Goal: Task Accomplishment & Management: Complete application form

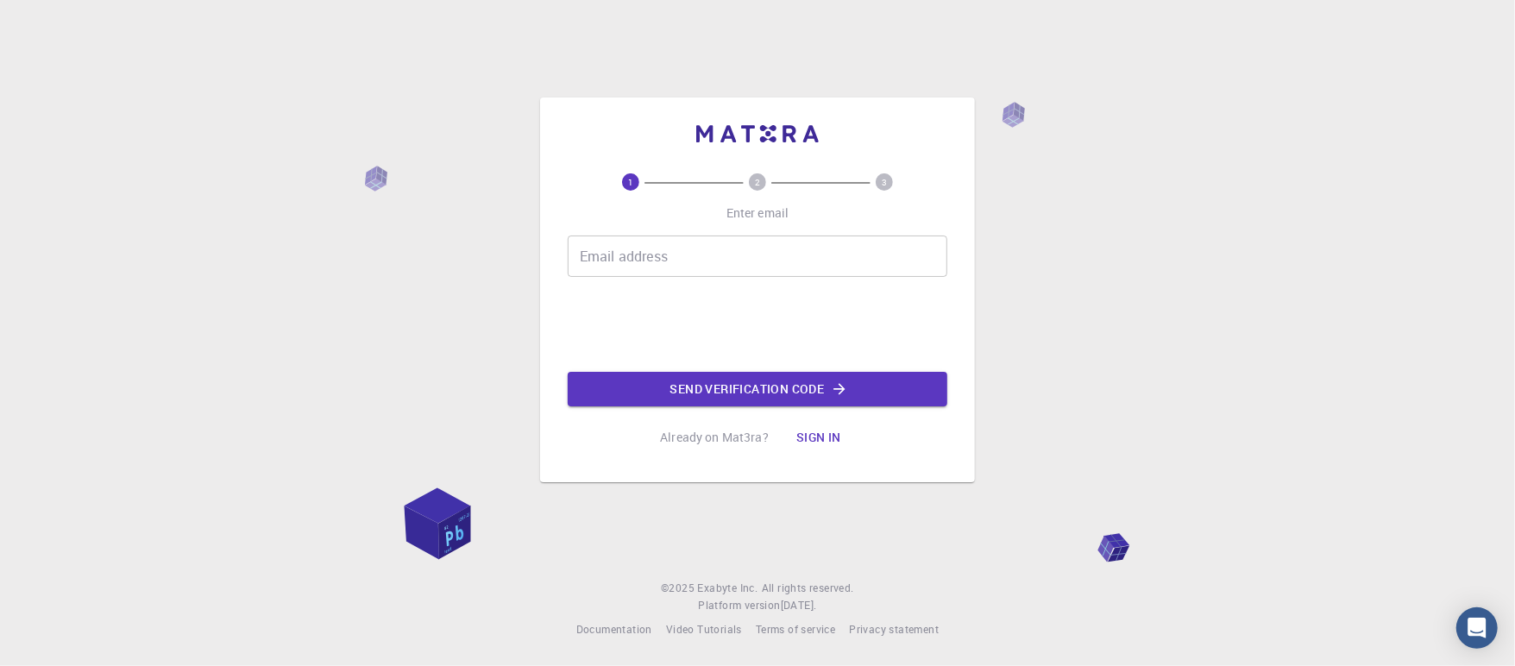
click at [713, 231] on div "1 2 3 Enter email Email address Email address Send verification code Already on…" at bounding box center [758, 313] width 380 height 281
click at [708, 266] on input "Email address" at bounding box center [758, 256] width 380 height 41
type input "[EMAIL_ADDRESS][DOMAIN_NAME]"
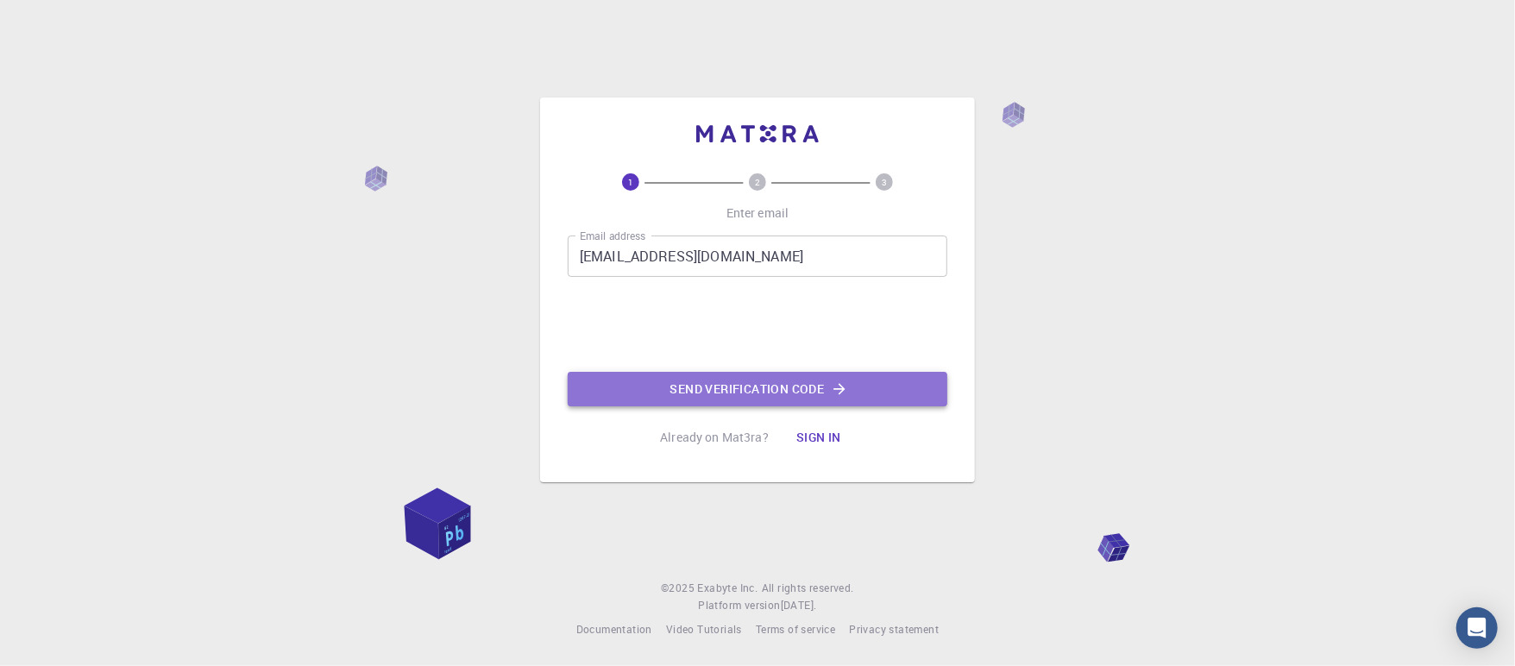
click at [662, 389] on button "Send verification code" at bounding box center [758, 389] width 380 height 35
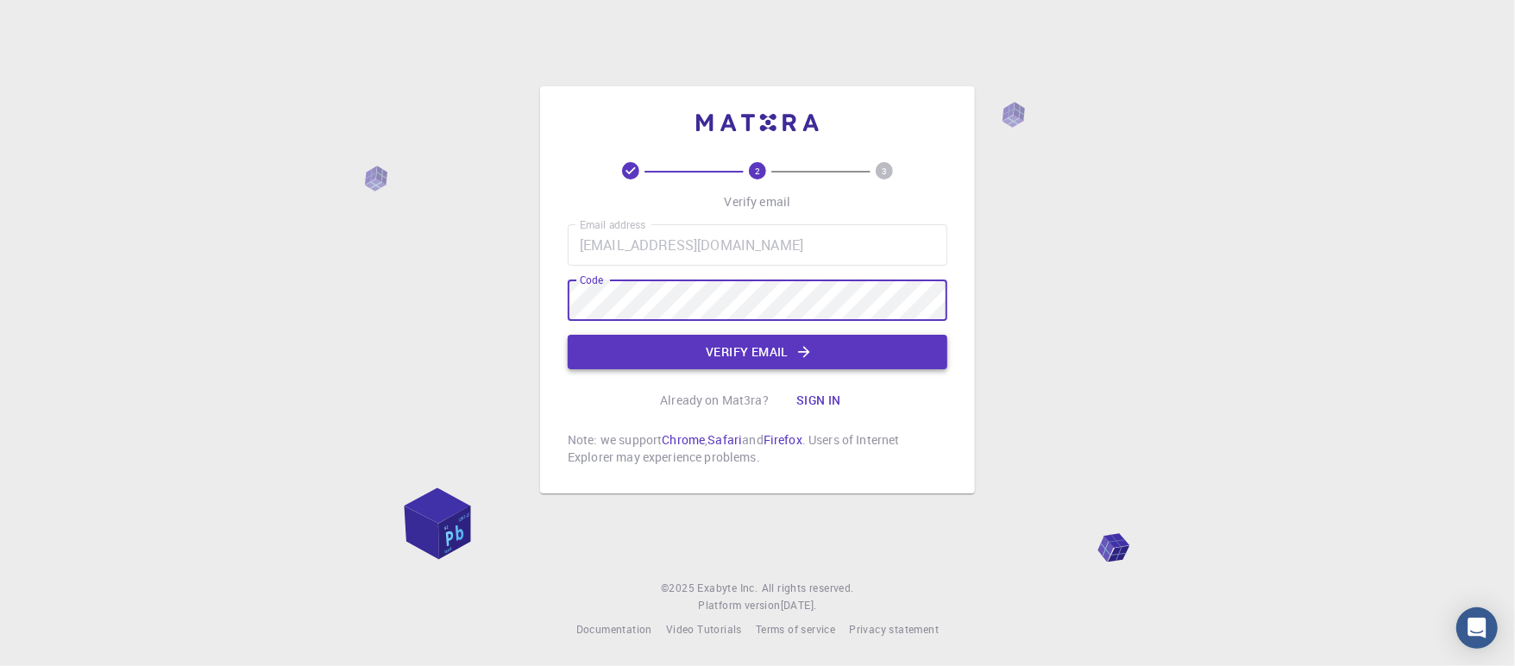
click at [673, 349] on button "Verify email" at bounding box center [758, 352] width 380 height 35
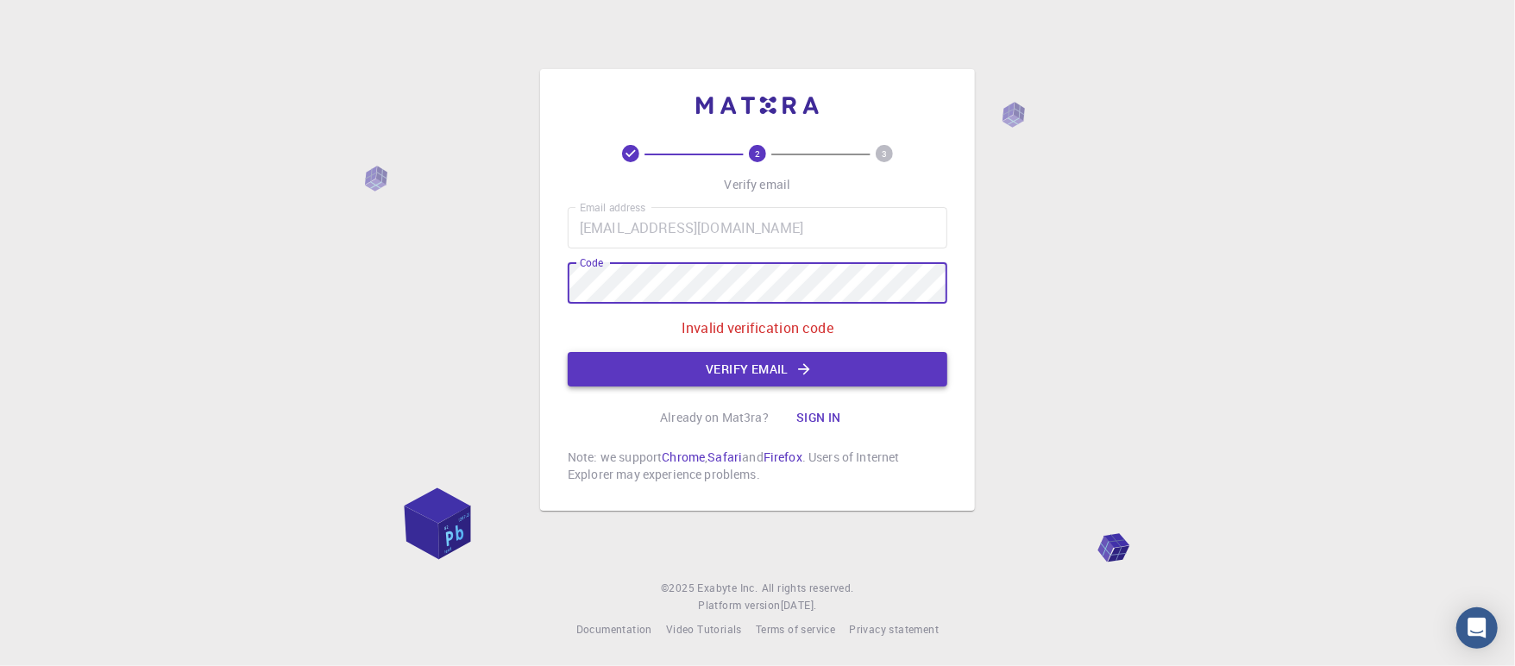
click at [727, 365] on button "Verify email" at bounding box center [758, 369] width 380 height 35
click at [483, 257] on div "2 3 Verify email Email address [EMAIL_ADDRESS][DOMAIN_NAME] Email address Code …" at bounding box center [757, 333] width 1515 height 666
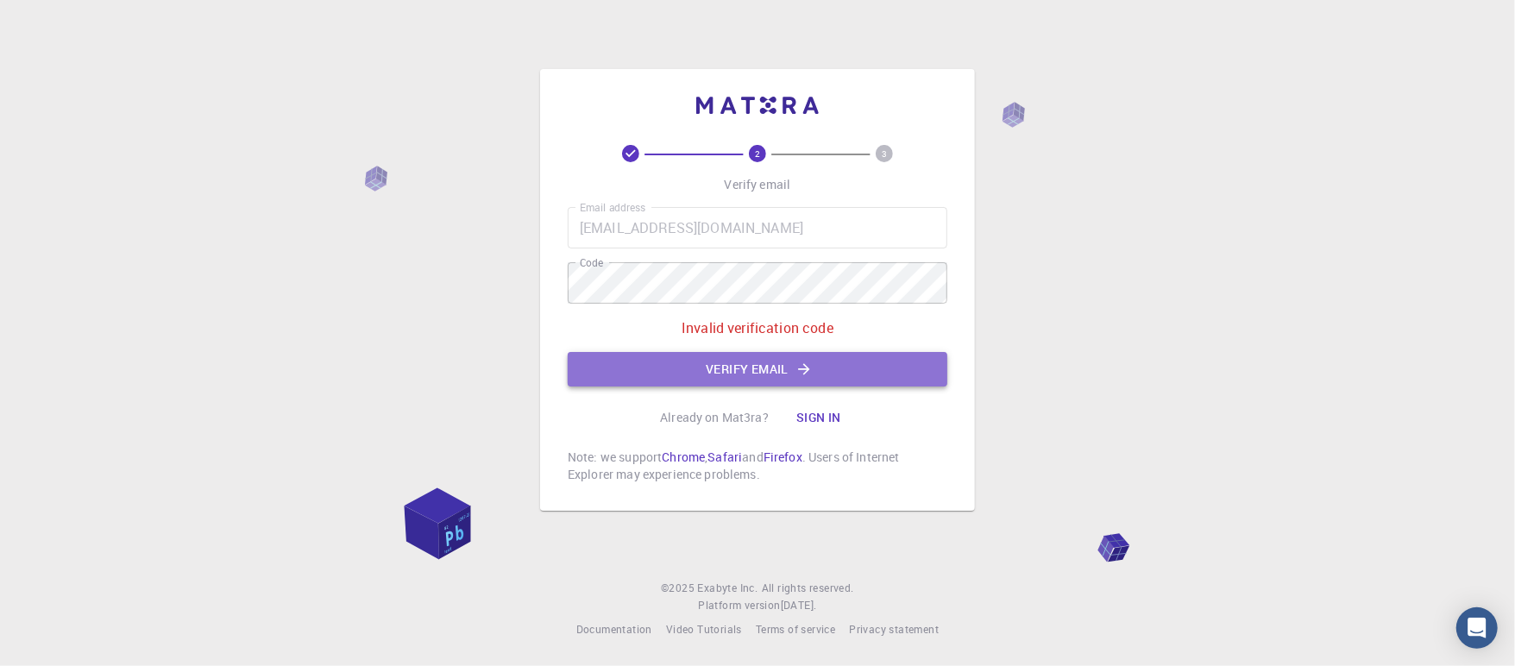
click at [828, 364] on button "Verify email" at bounding box center [758, 369] width 380 height 35
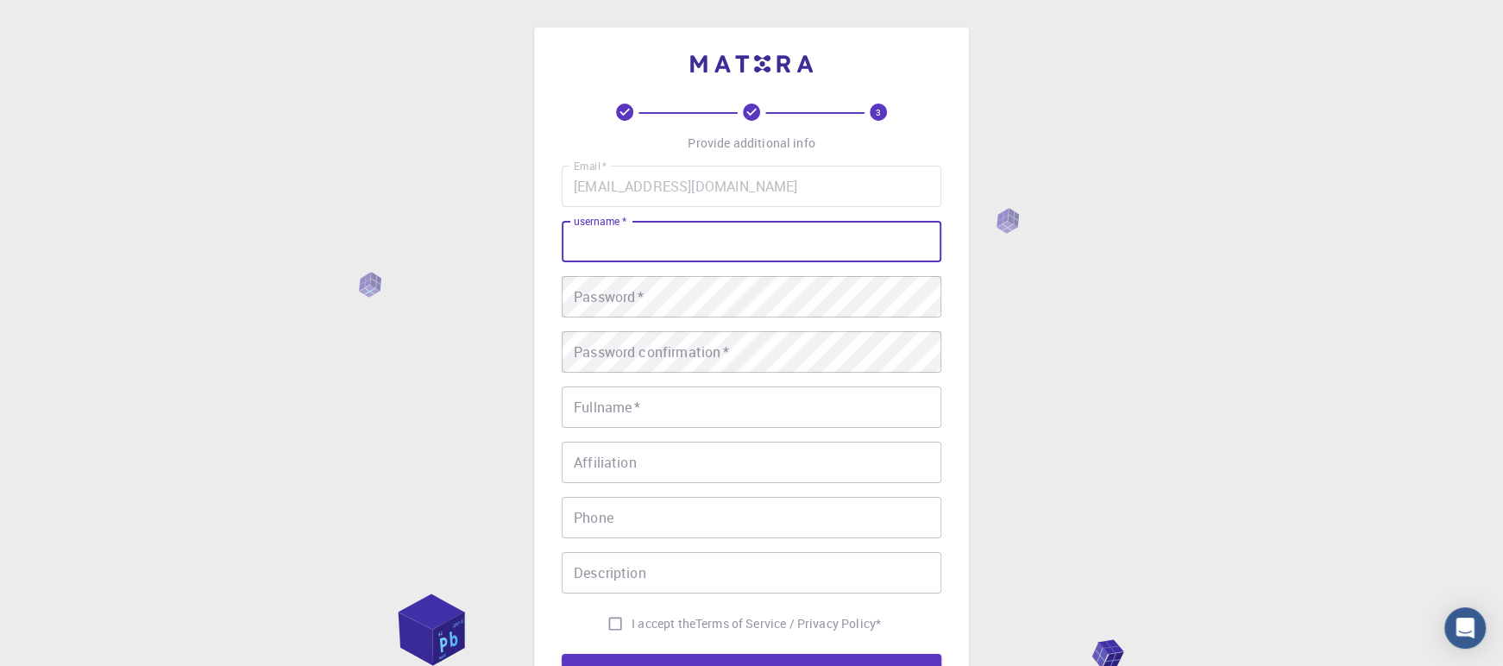
click at [663, 232] on input "username   *" at bounding box center [752, 241] width 380 height 41
type input "[PERSON_NAME]"
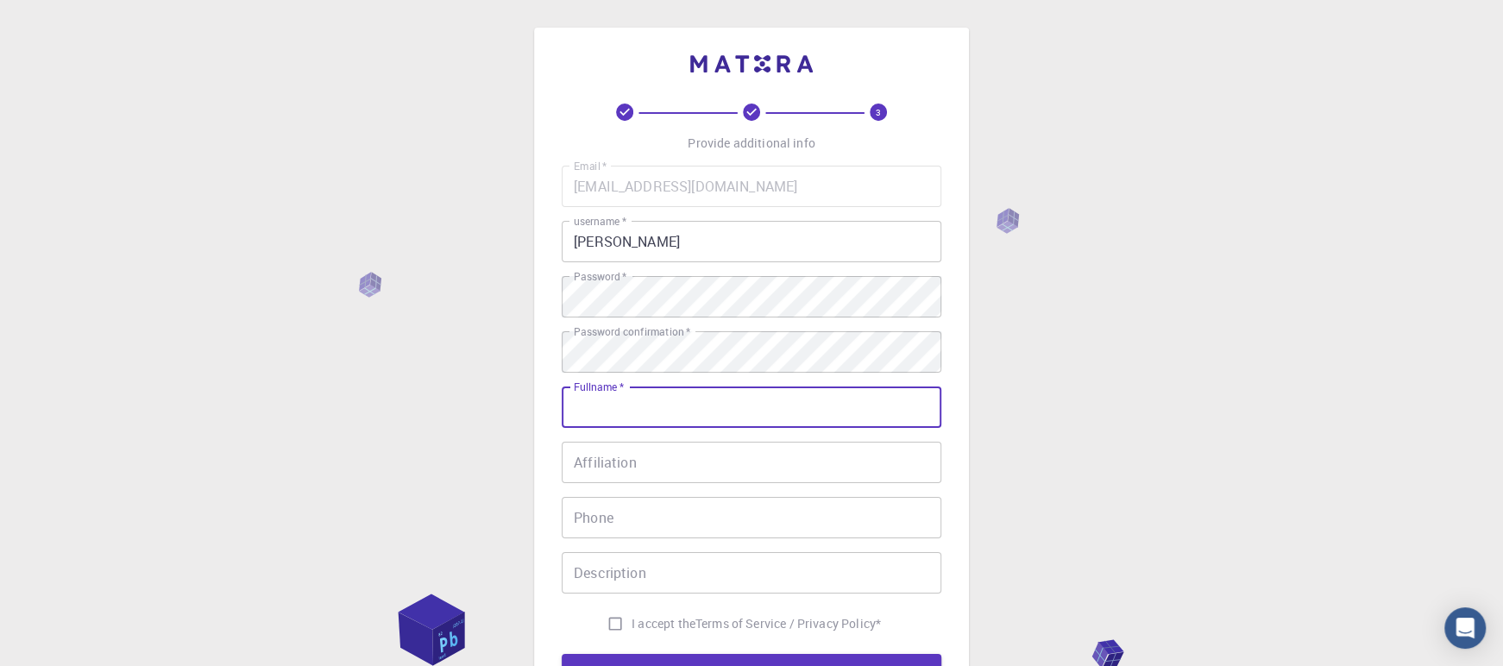
click at [632, 422] on input "Fullname   *" at bounding box center [752, 407] width 380 height 41
type input "Petema"
type input "92808078"
click at [663, 463] on input "Affiliation" at bounding box center [752, 462] width 380 height 41
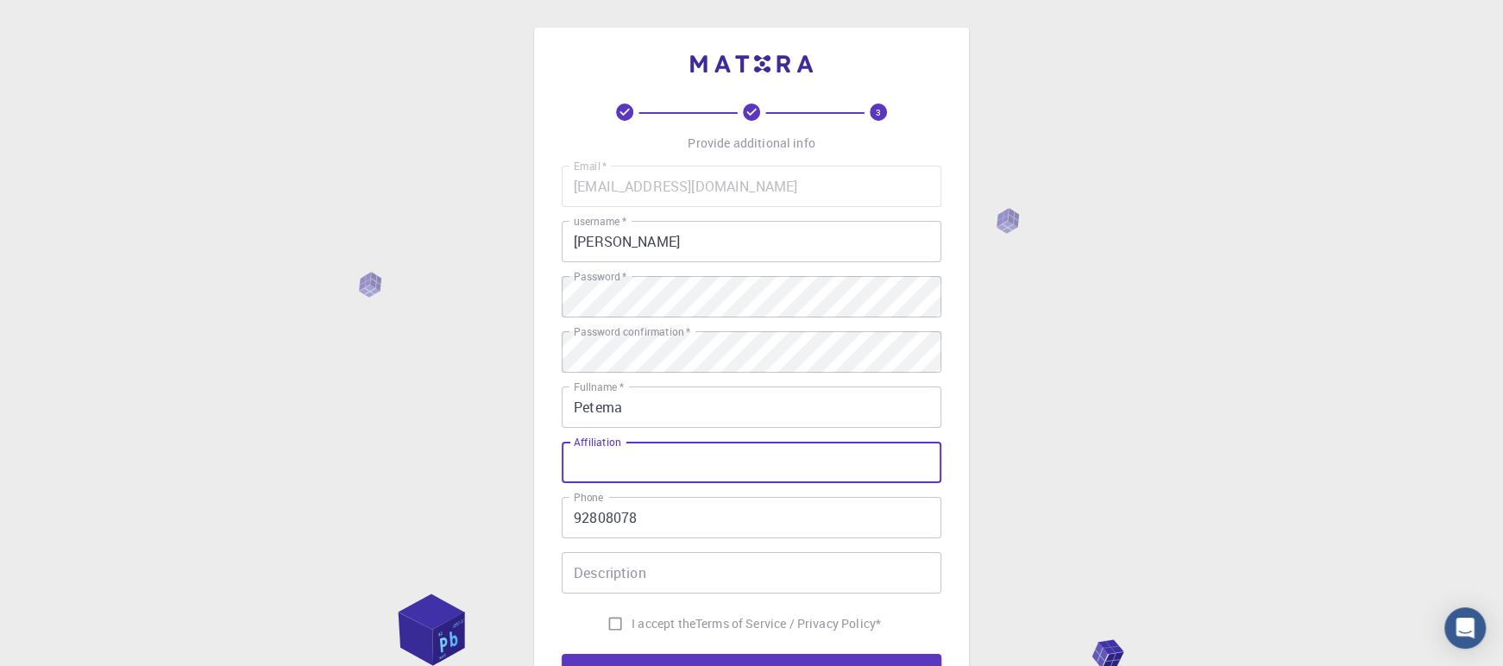
type input "Mtop"
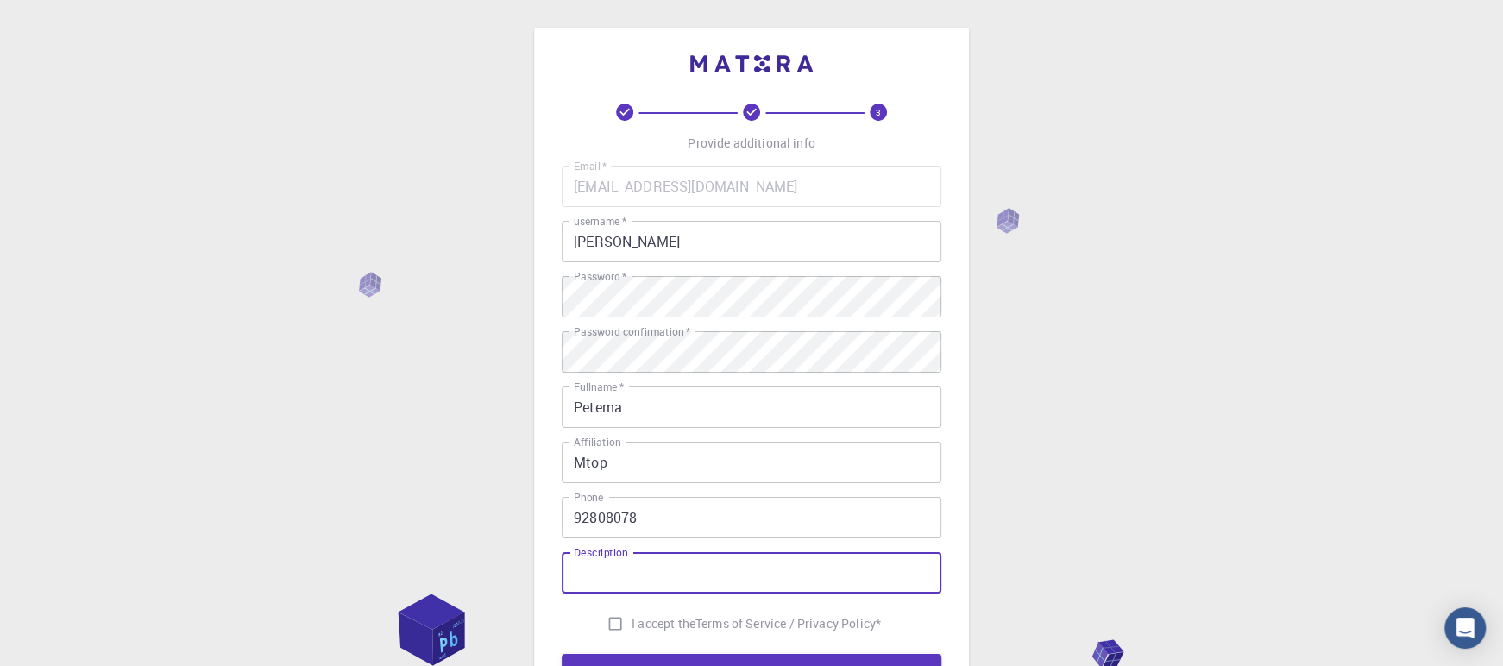
click at [707, 584] on input "Description" at bounding box center [752, 572] width 380 height 41
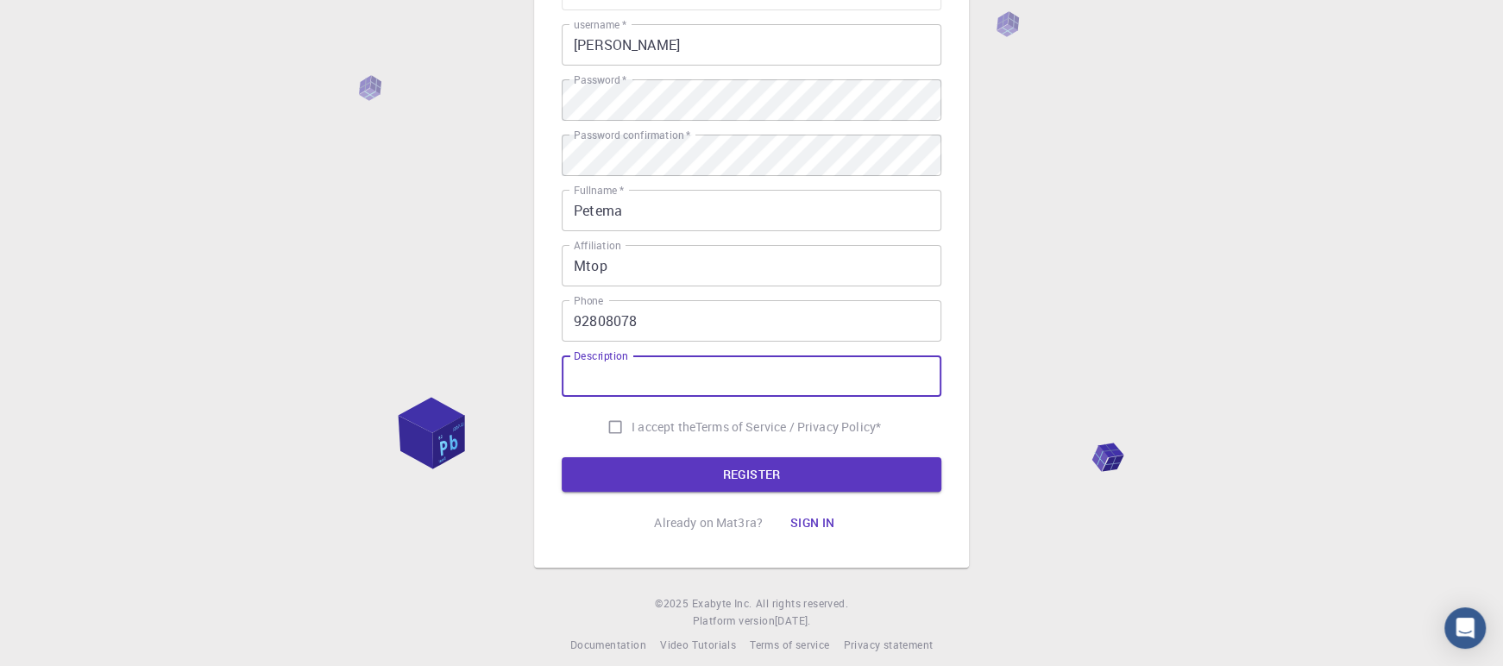
scroll to position [215, 0]
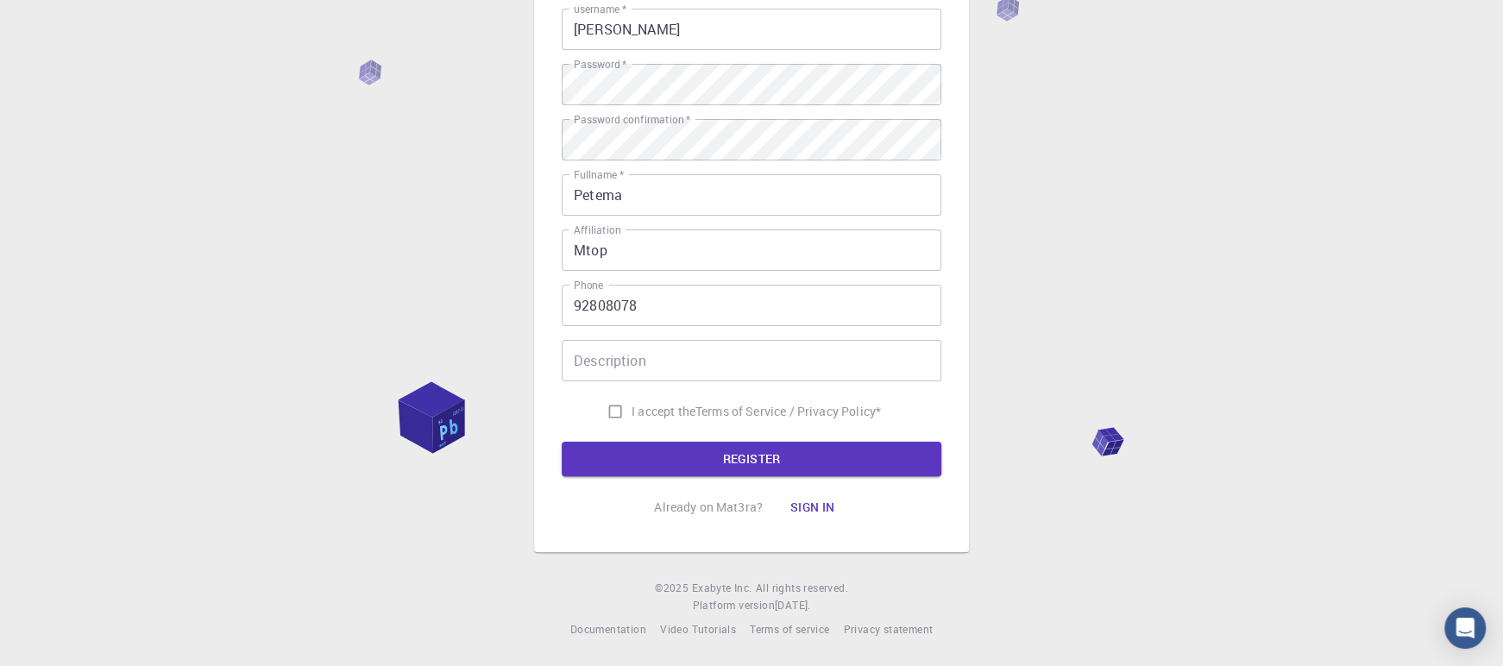
click at [690, 403] on span "I accept the" at bounding box center [664, 411] width 64 height 17
click at [632, 399] on input "I accept the Terms of Service / Privacy Policy *" at bounding box center [615, 411] width 33 height 33
checkbox input "true"
click at [739, 451] on button "REGISTER" at bounding box center [752, 459] width 380 height 35
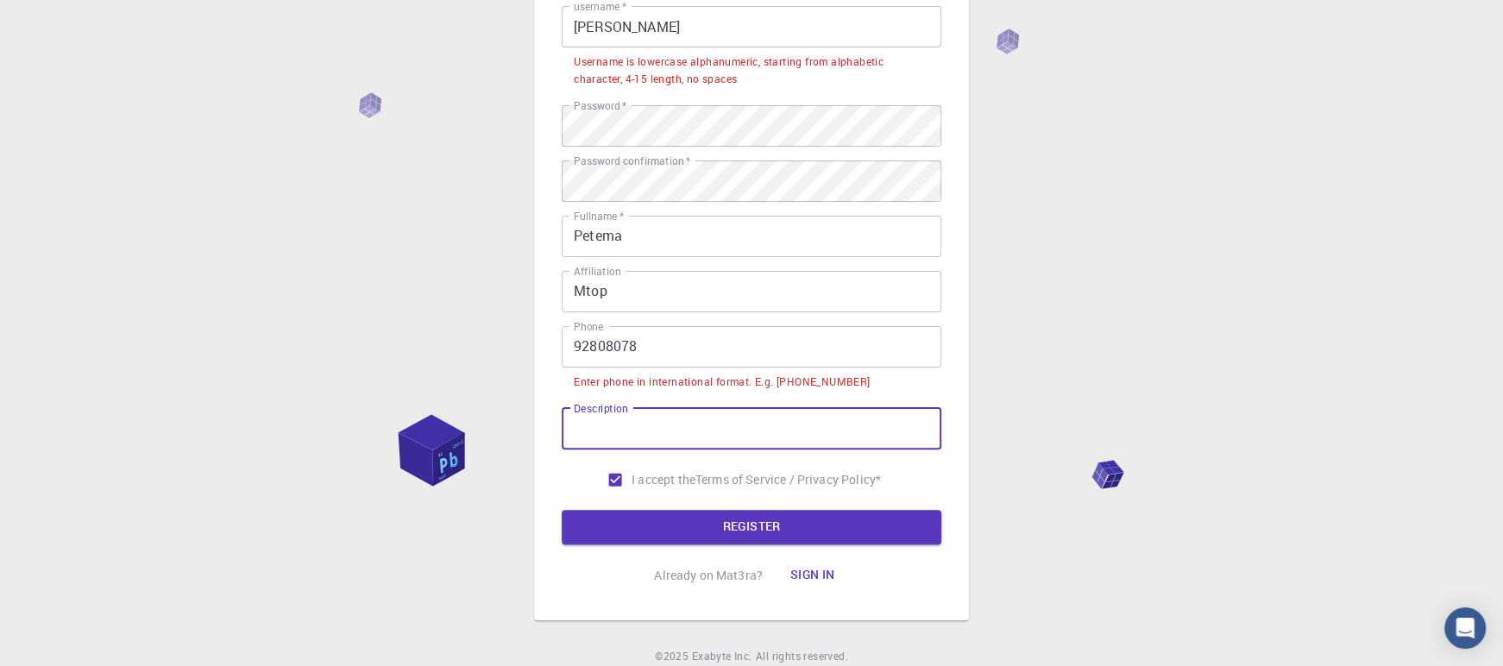
click at [718, 441] on input "Description" at bounding box center [752, 428] width 380 height 41
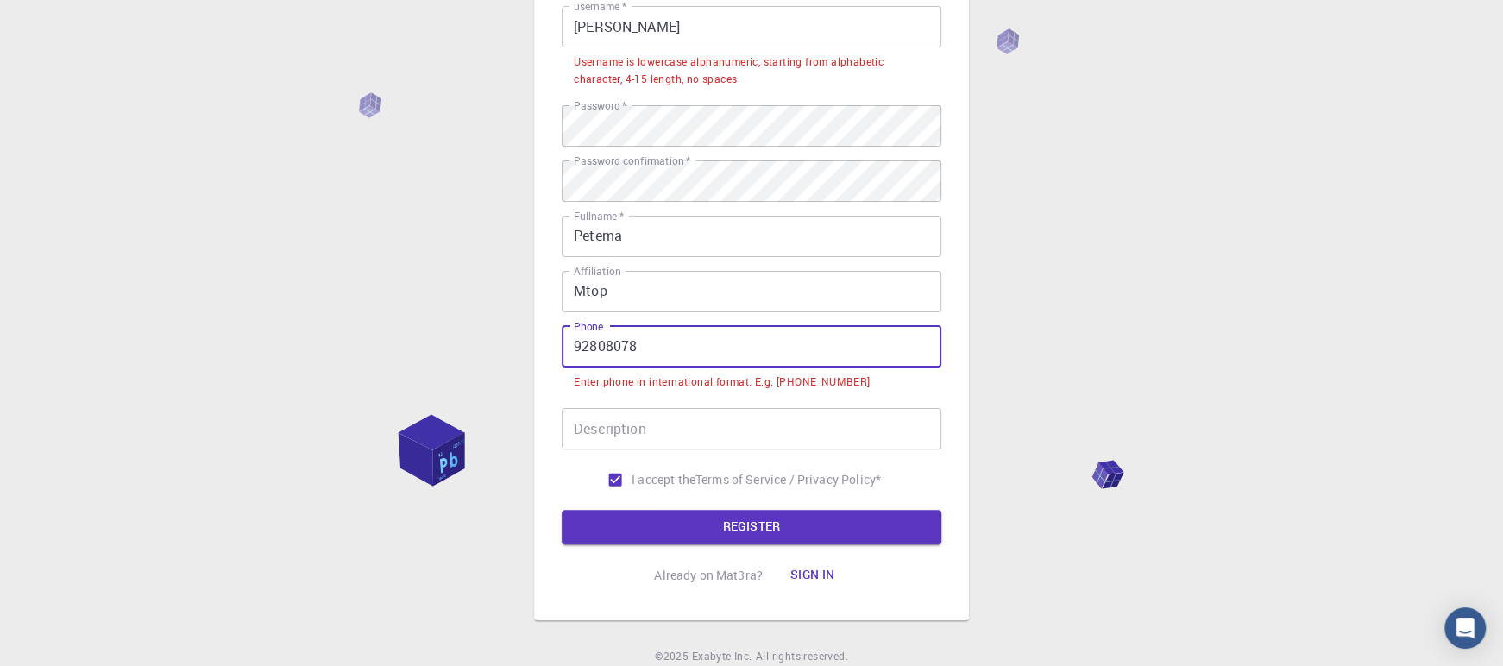
click at [572, 346] on input "92808078" at bounding box center [752, 346] width 380 height 41
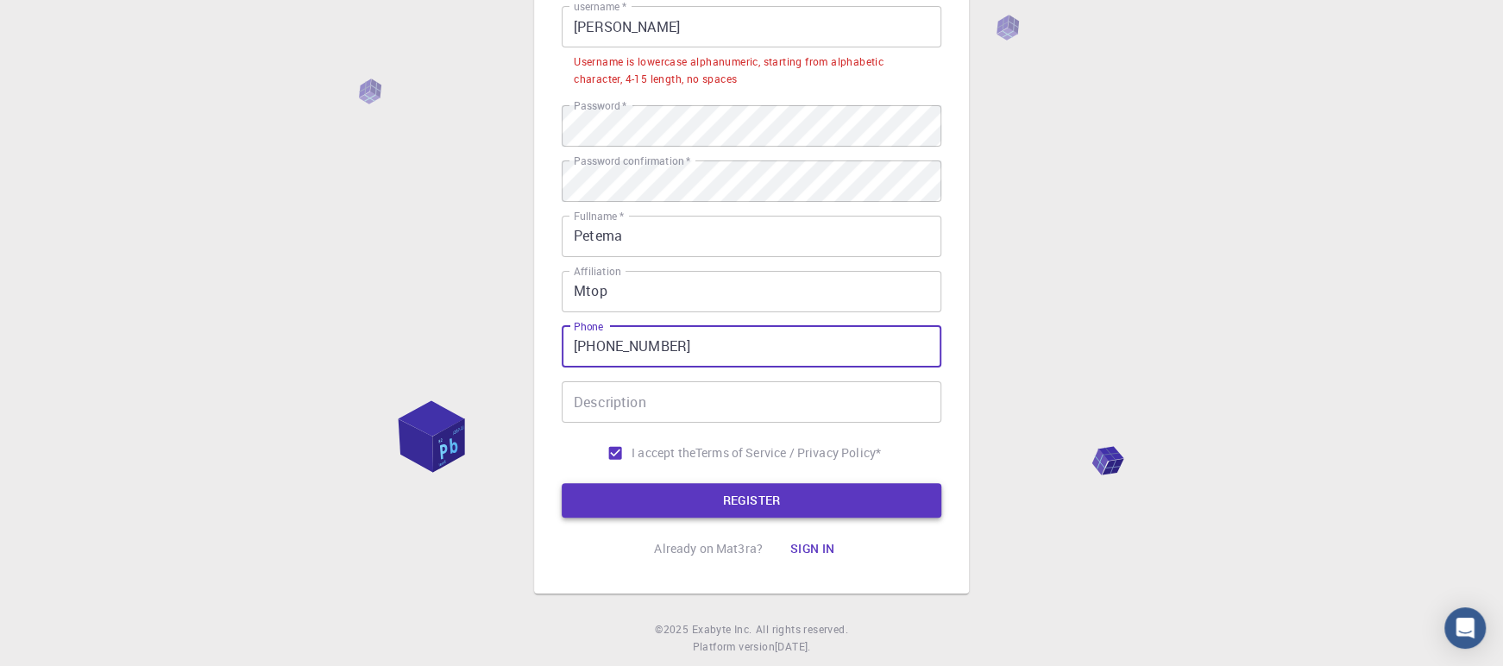
type input "[PHONE_NUMBER]"
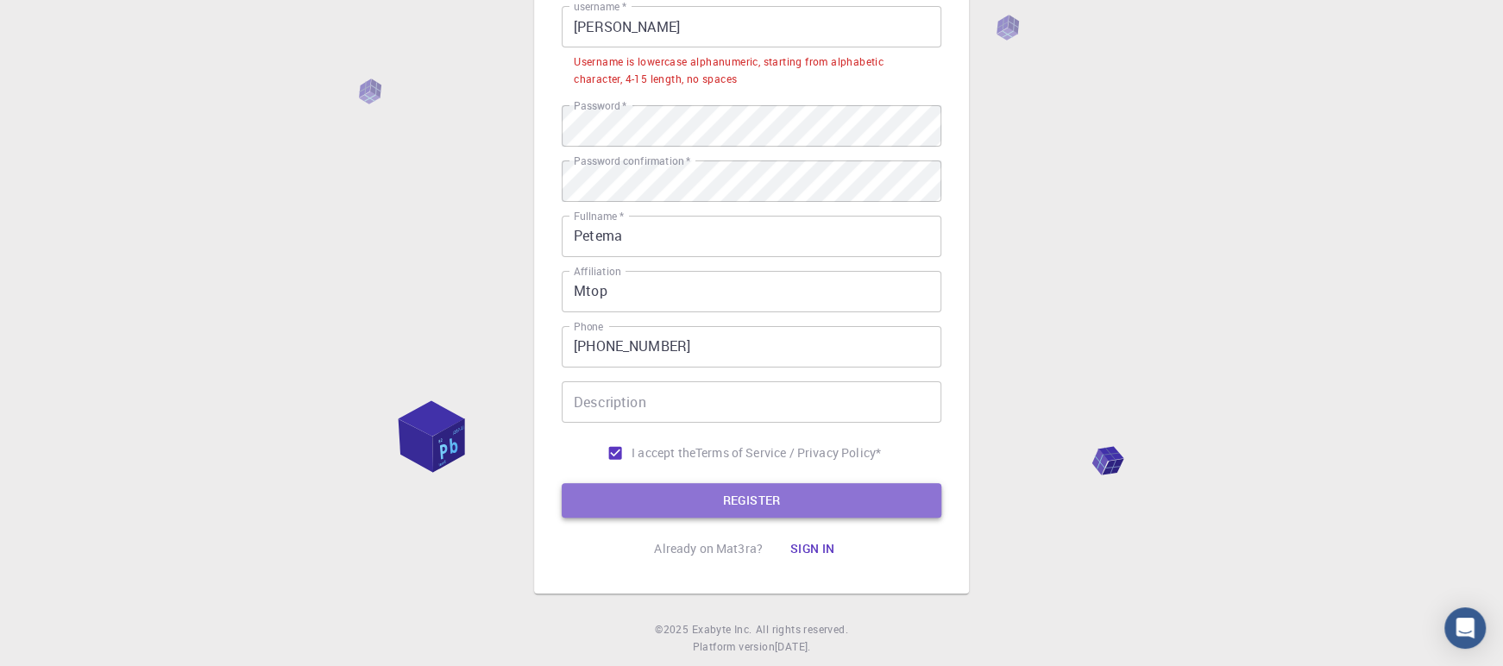
click at [660, 514] on button "REGISTER" at bounding box center [752, 500] width 380 height 35
click at [767, 500] on button "REGISTER" at bounding box center [752, 500] width 380 height 35
click at [857, 497] on button "REGISTER" at bounding box center [752, 500] width 380 height 35
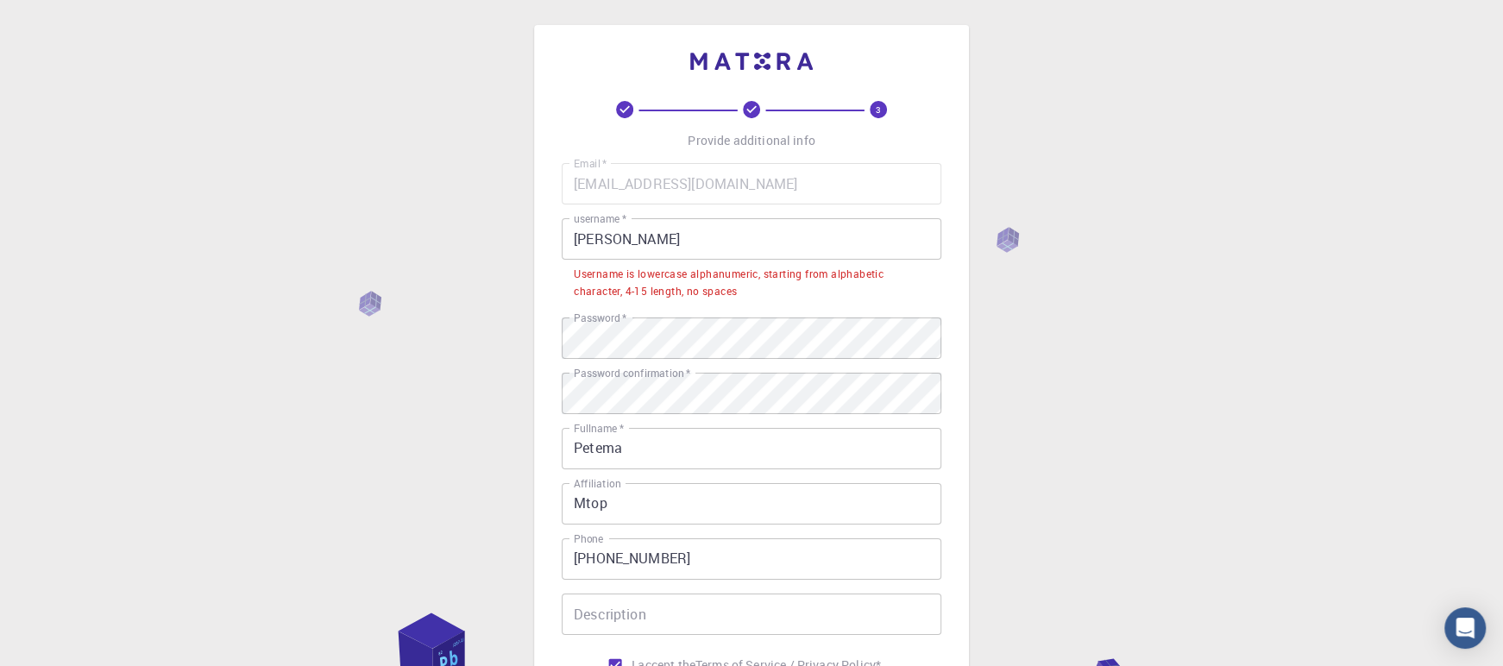
scroll to position [0, 0]
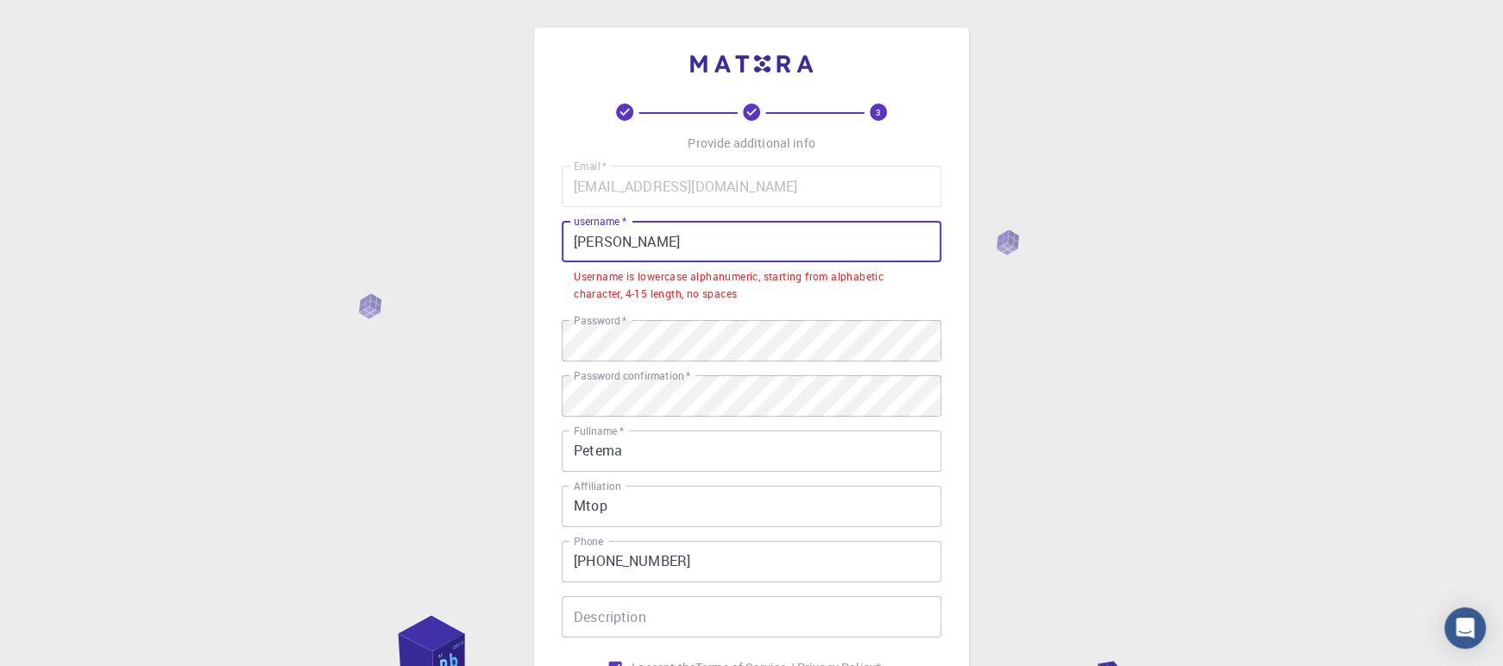
click at [585, 238] on input "[PERSON_NAME]" at bounding box center [752, 241] width 380 height 41
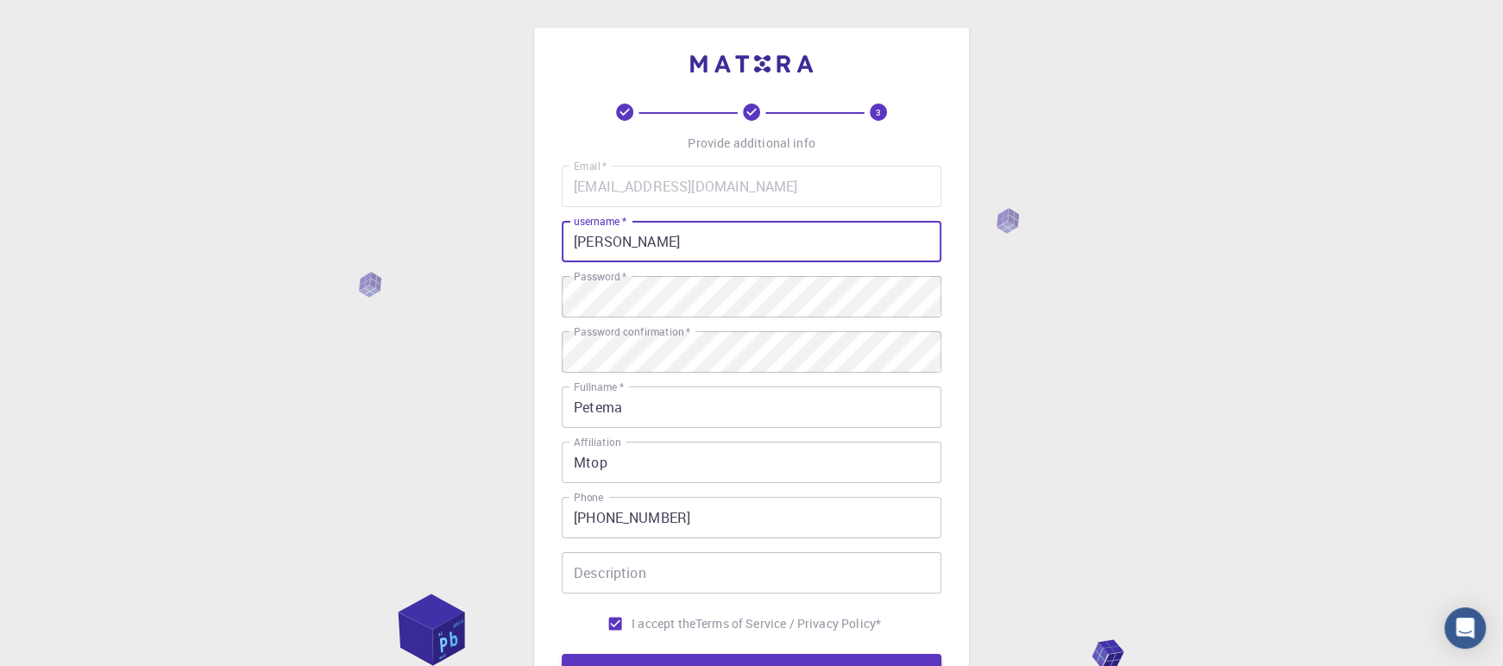
scroll to position [215, 0]
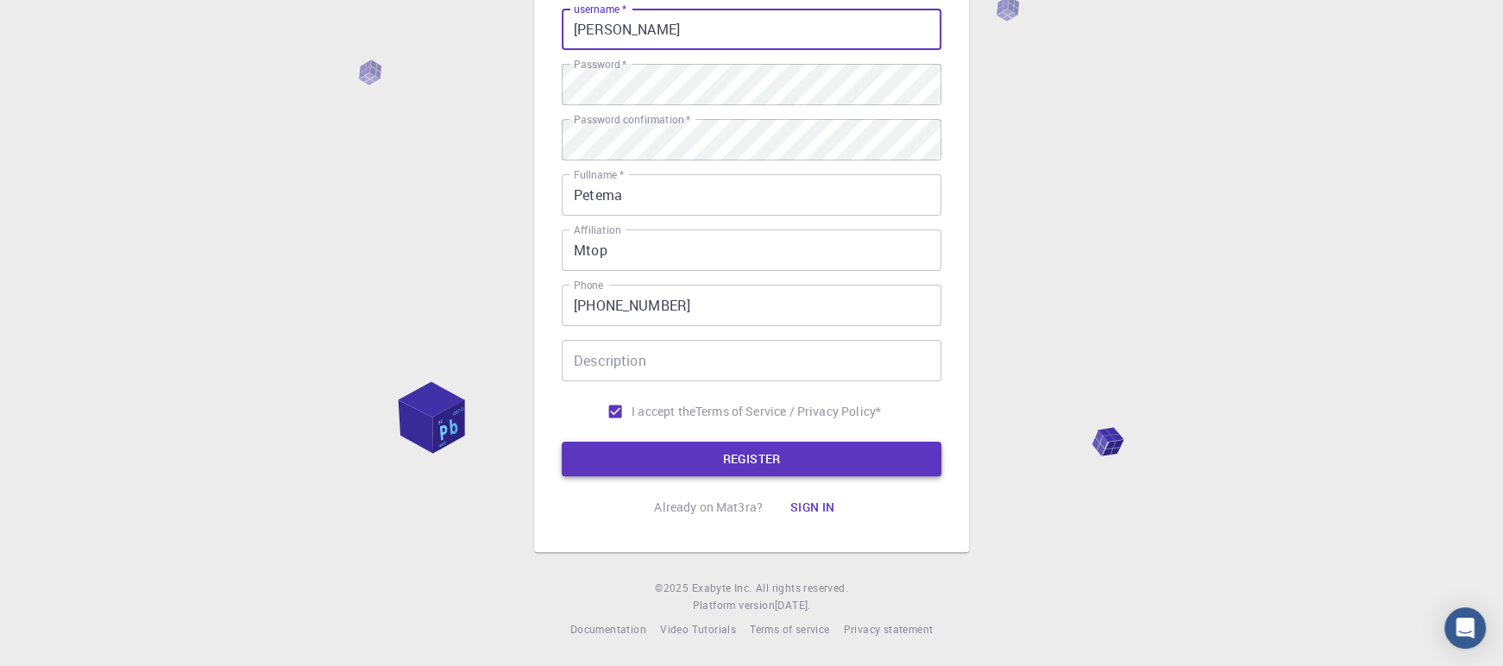
type input "[PERSON_NAME]"
click at [729, 462] on button "REGISTER" at bounding box center [752, 459] width 380 height 35
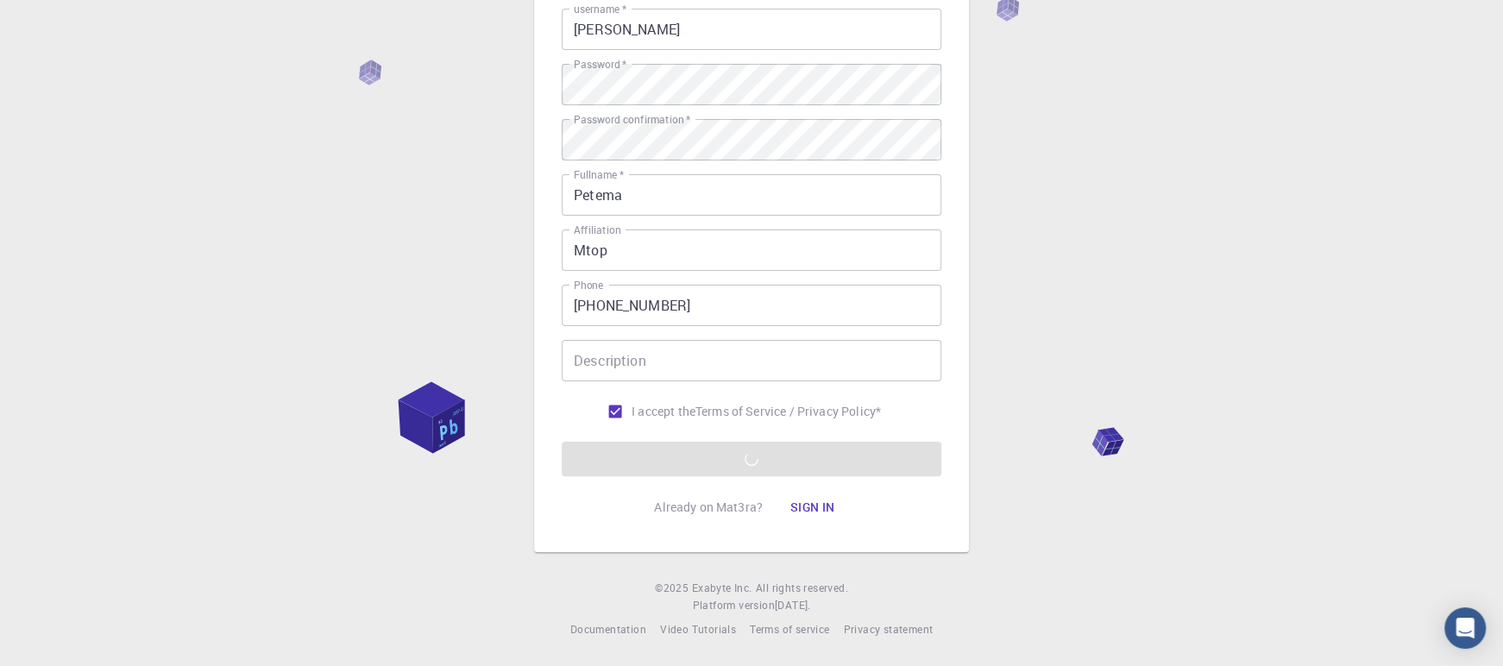
click at [729, 462] on form "Email   * [EMAIL_ADDRESS][DOMAIN_NAME] Email   * username   * [PERSON_NAME] use…" at bounding box center [752, 214] width 380 height 523
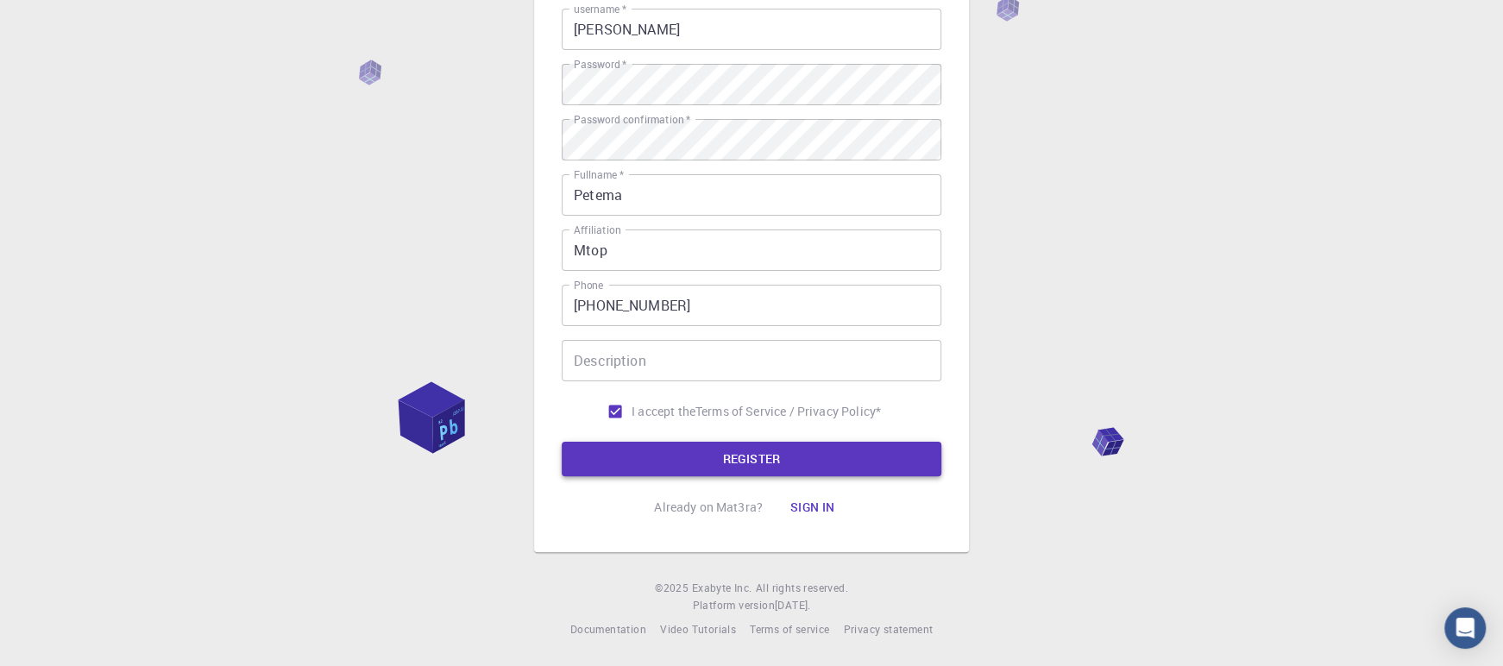
click at [729, 462] on form "Email   * [EMAIL_ADDRESS][DOMAIN_NAME] Email   * username   * [PERSON_NAME] use…" at bounding box center [752, 214] width 380 height 523
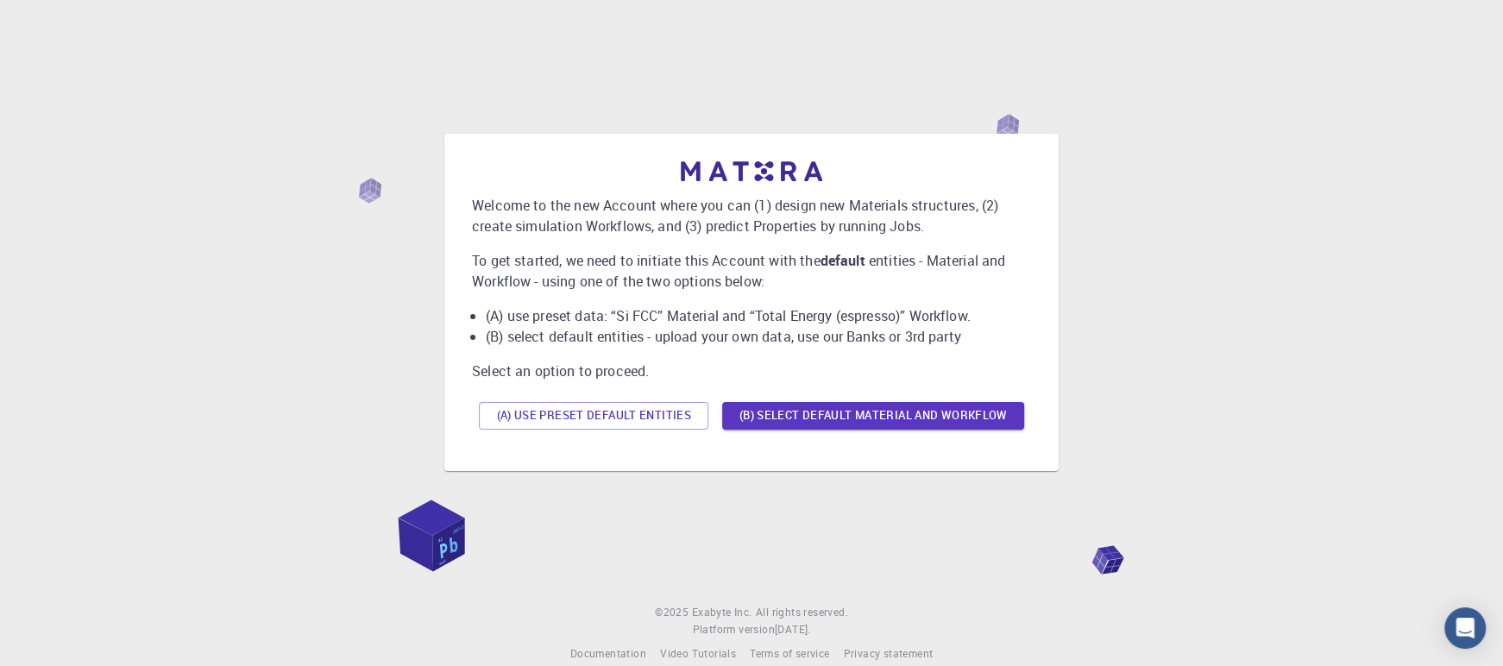
click at [729, 462] on div "Welcome to the new Account where you can (1) design new Materials structures, (…" at bounding box center [751, 302] width 614 height 337
click at [850, 414] on button "(B) Select default material and workflow" at bounding box center [873, 416] width 302 height 28
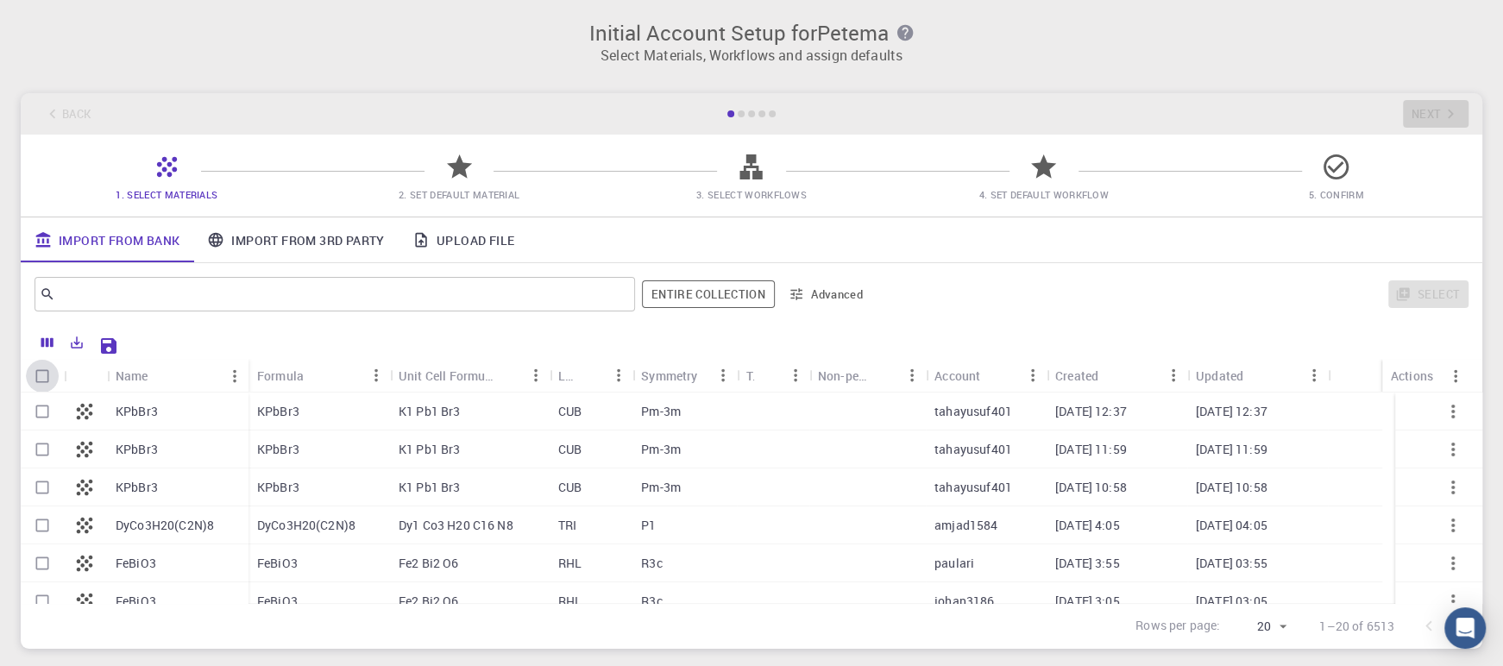
click at [38, 382] on input "Select all rows" at bounding box center [42, 376] width 33 height 33
checkbox input "true"
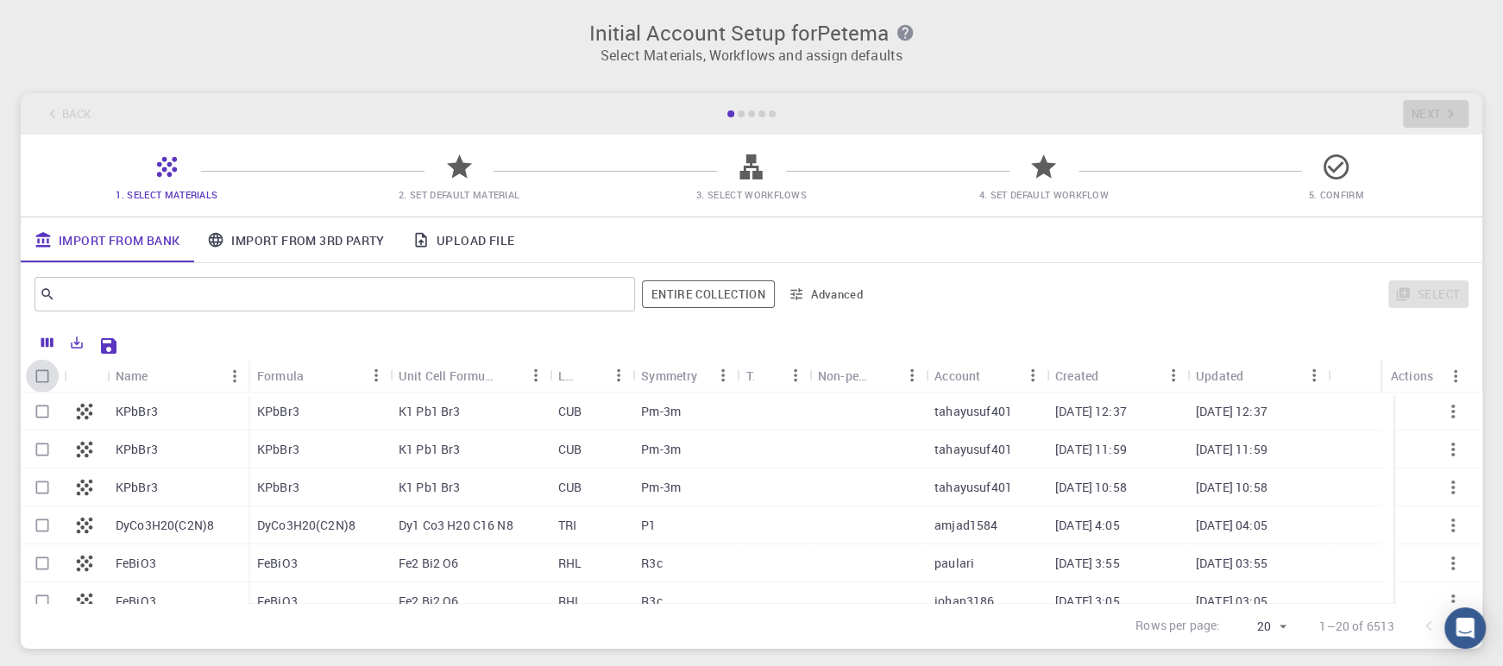
checkbox input "true"
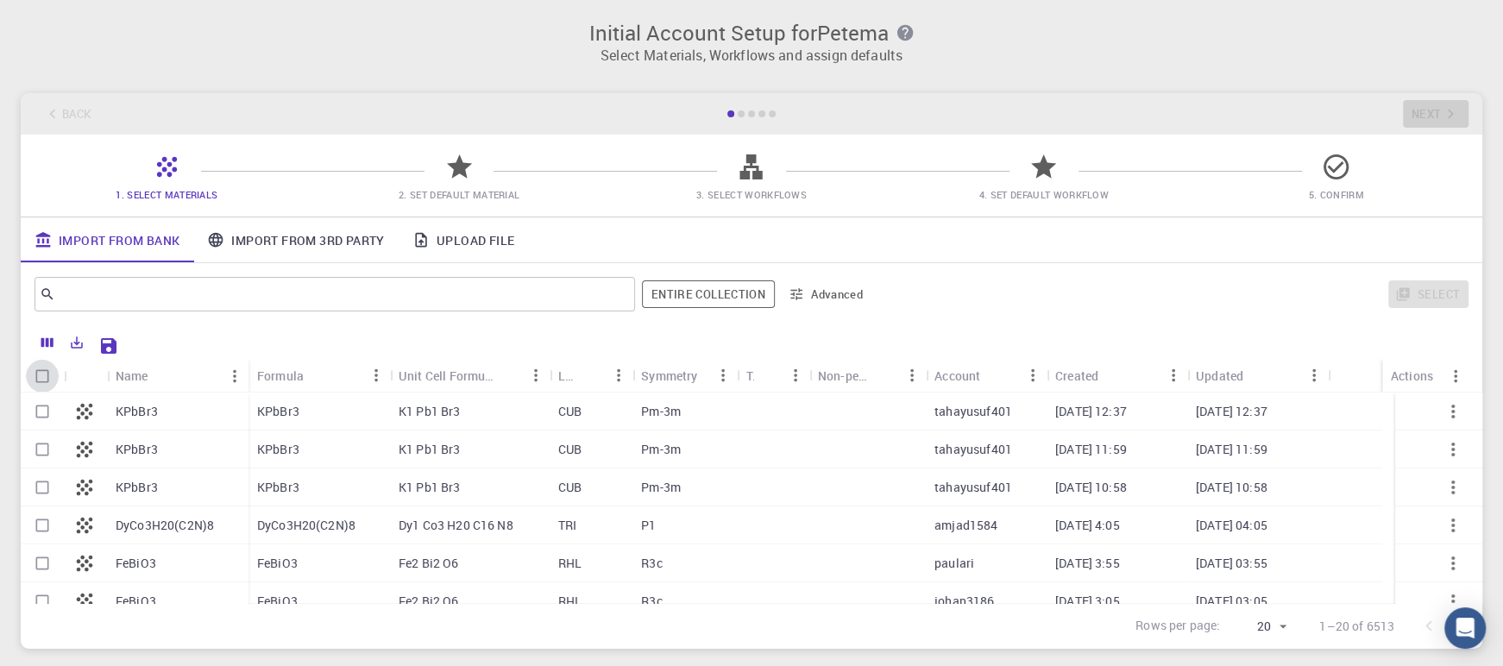
checkbox input "true"
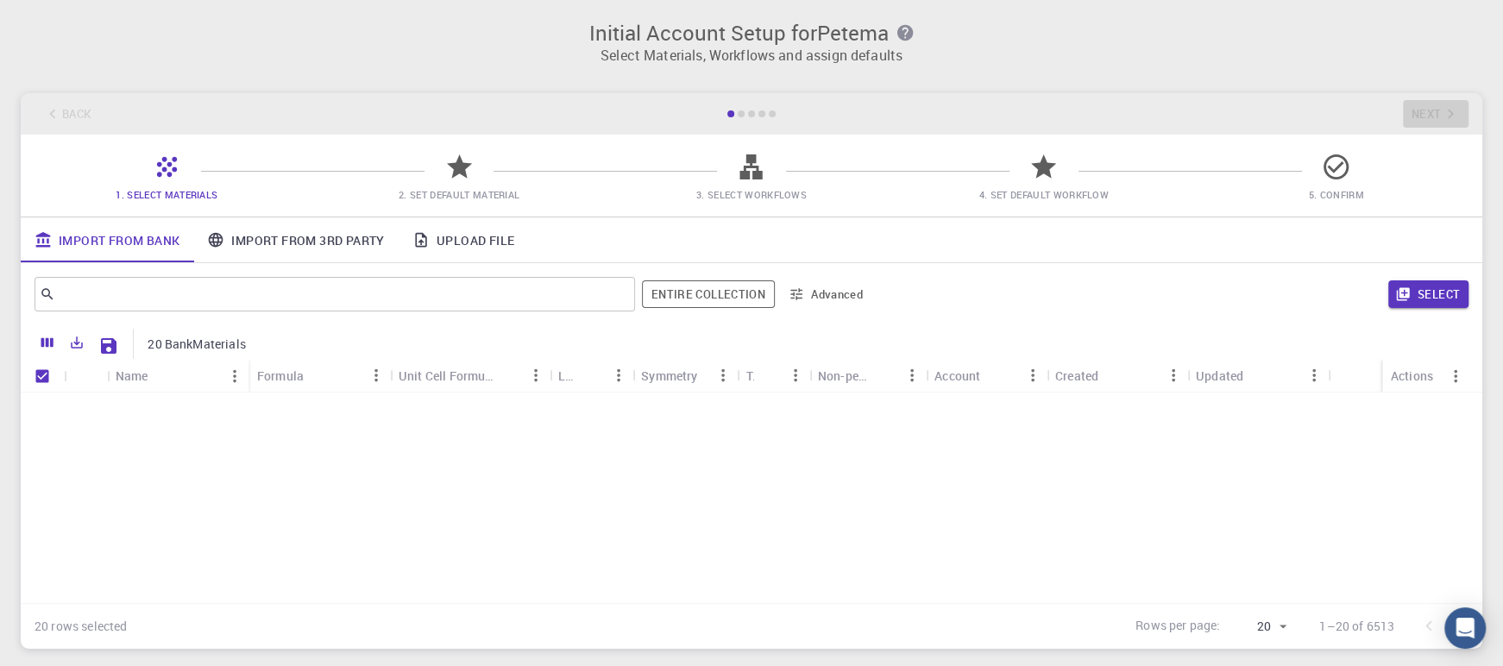
scroll to position [549, 0]
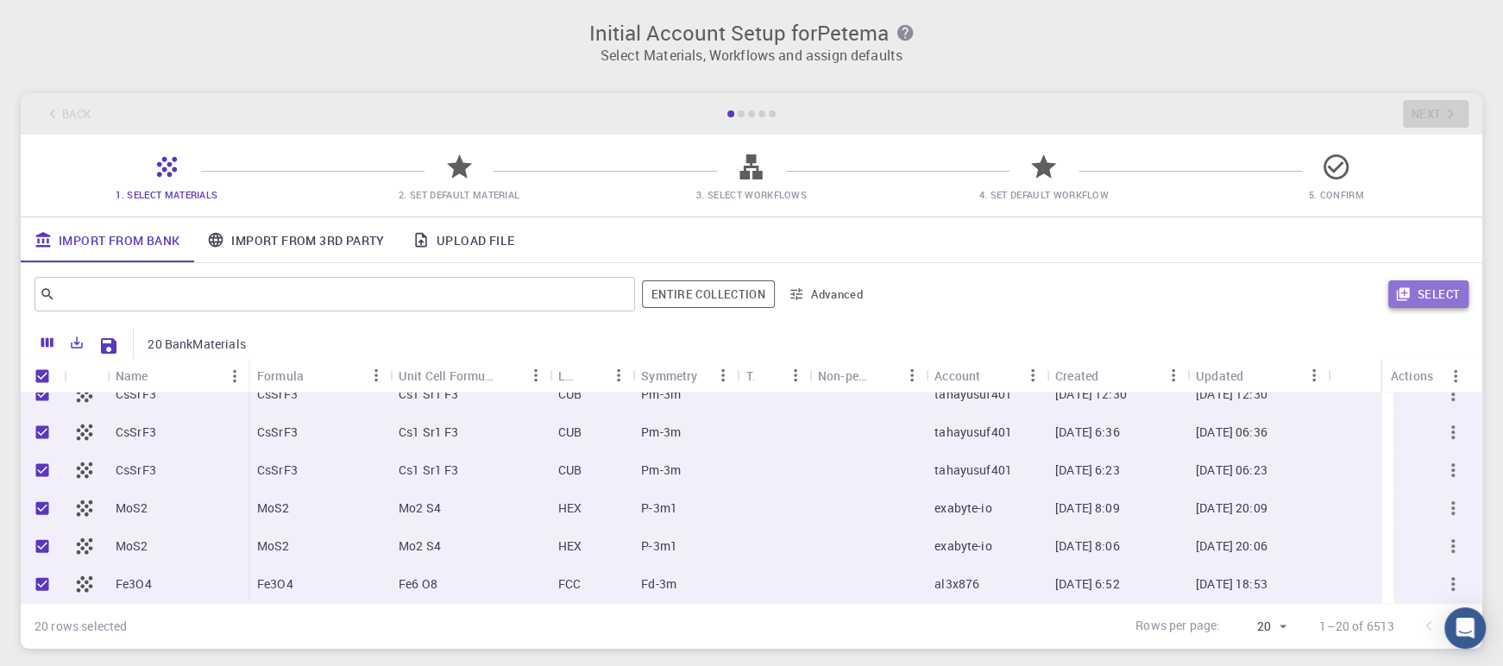
click at [1427, 300] on button "Select" at bounding box center [1428, 294] width 80 height 28
